Goal: Information Seeking & Learning: Find contact information

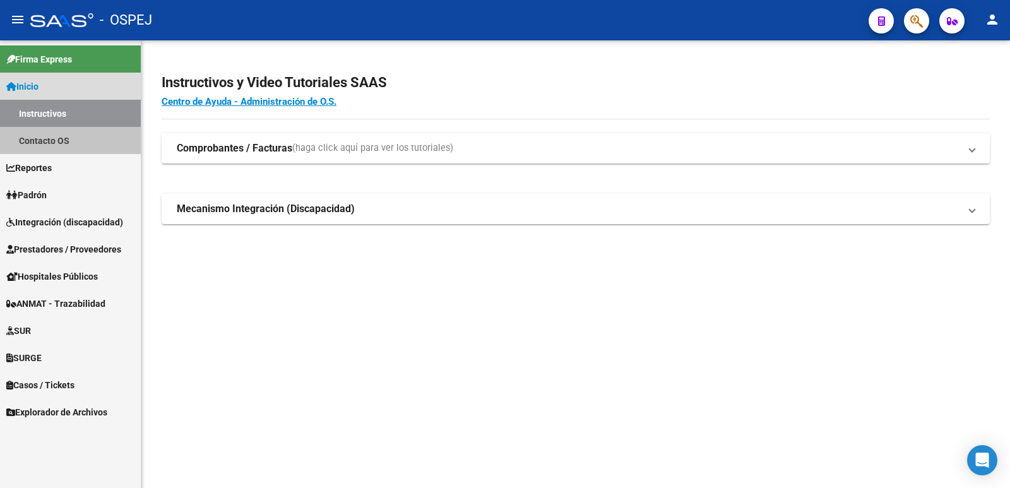
click at [68, 141] on link "Contacto OS" at bounding box center [70, 140] width 141 height 27
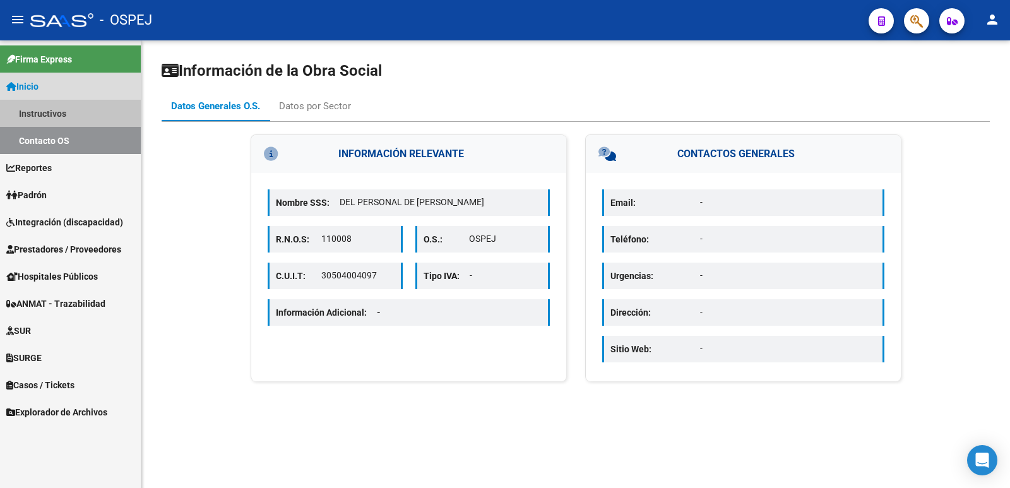
click at [47, 112] on link "Instructivos" at bounding box center [70, 113] width 141 height 27
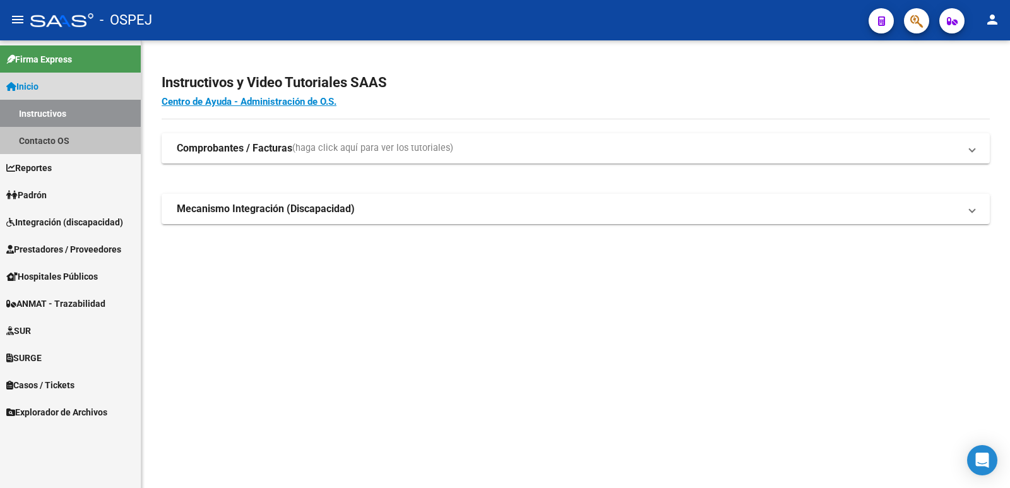
click at [61, 145] on link "Contacto OS" at bounding box center [70, 140] width 141 height 27
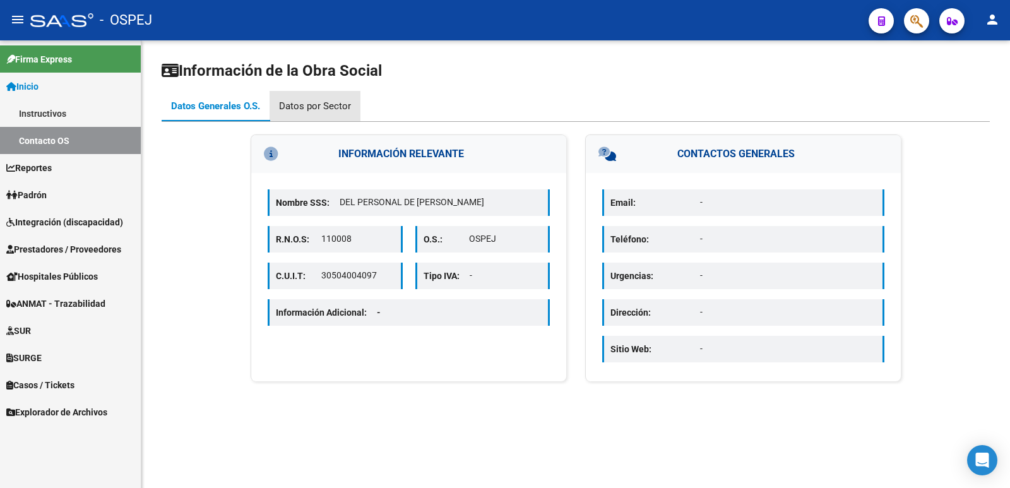
click at [319, 107] on div "Datos por Sector" at bounding box center [315, 106] width 72 height 14
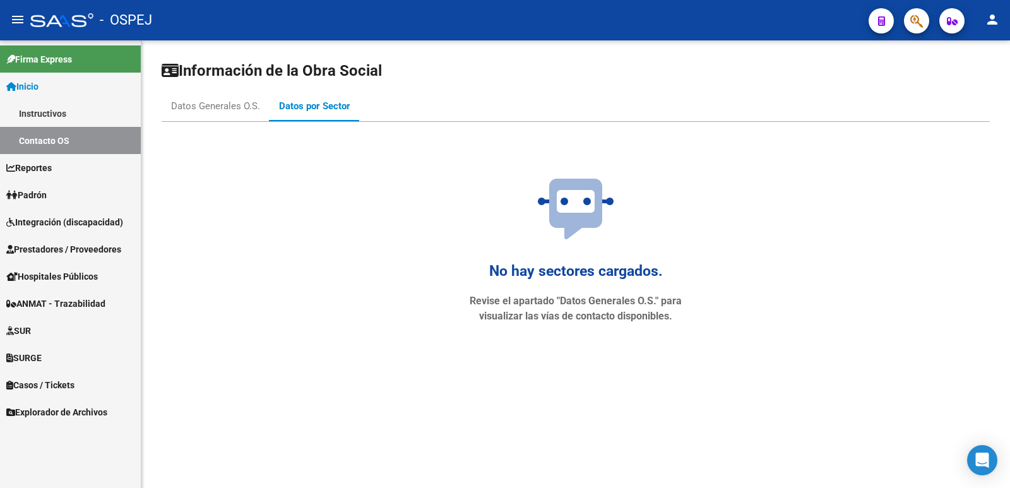
click at [47, 140] on link "Contacto OS" at bounding box center [70, 140] width 141 height 27
click at [212, 103] on div "Datos Generales O.S." at bounding box center [215, 106] width 89 height 14
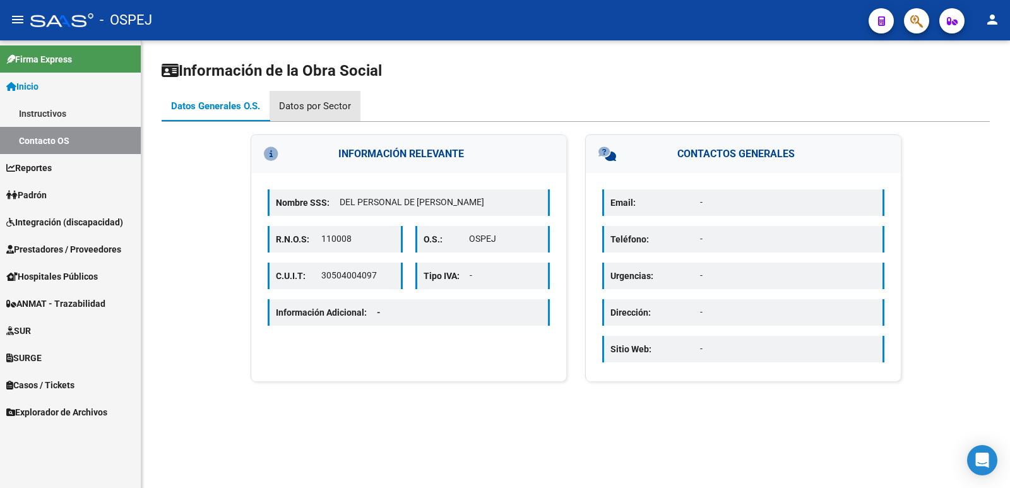
click at [320, 106] on div "Datos por Sector" at bounding box center [315, 106] width 72 height 14
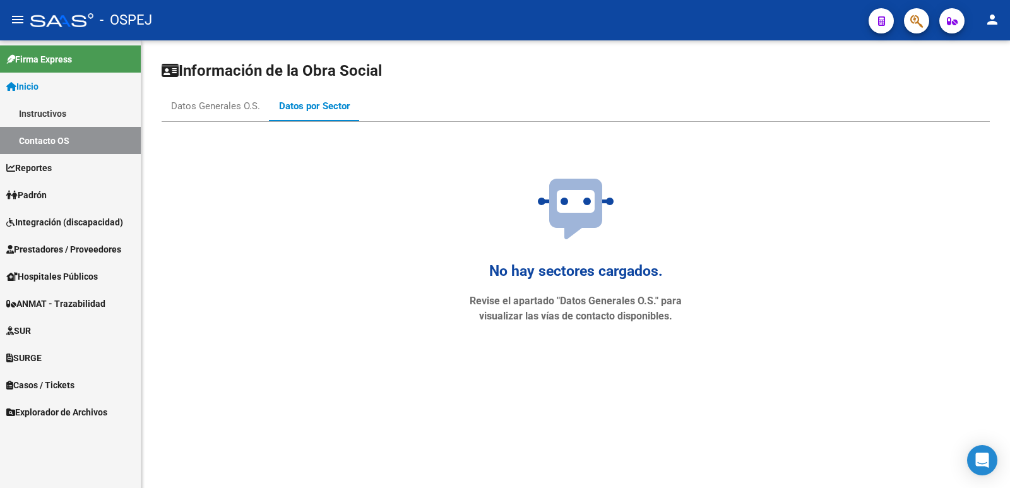
click at [537, 292] on div "No hay sectores cargados. Revise el apartado "Datos Generales O.S." para visual…" at bounding box center [575, 254] width 265 height 203
click at [202, 104] on div "Datos Generales O.S." at bounding box center [215, 106] width 89 height 14
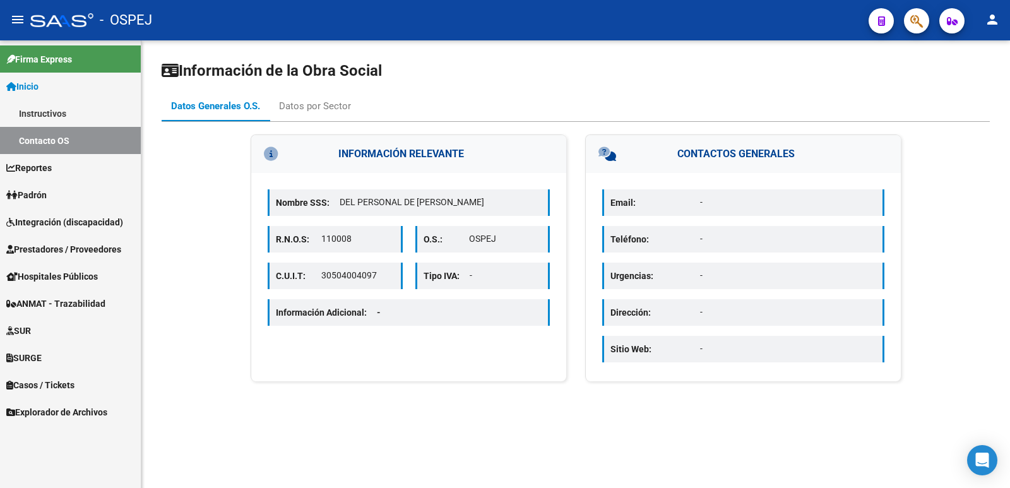
click at [724, 203] on p "-" at bounding box center [788, 202] width 176 height 13
click at [27, 114] on link "Instructivos" at bounding box center [70, 113] width 141 height 27
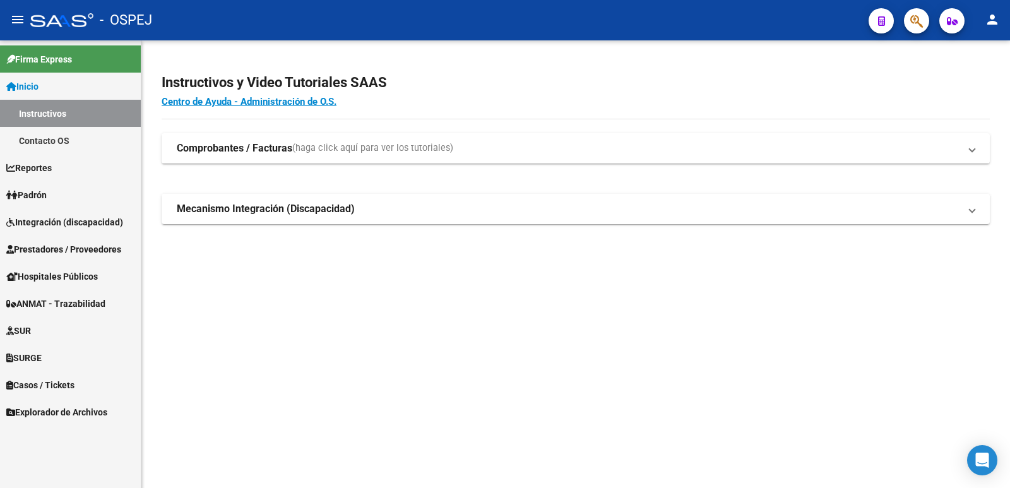
click at [68, 251] on span "Prestadores / Proveedores" at bounding box center [63, 249] width 115 height 14
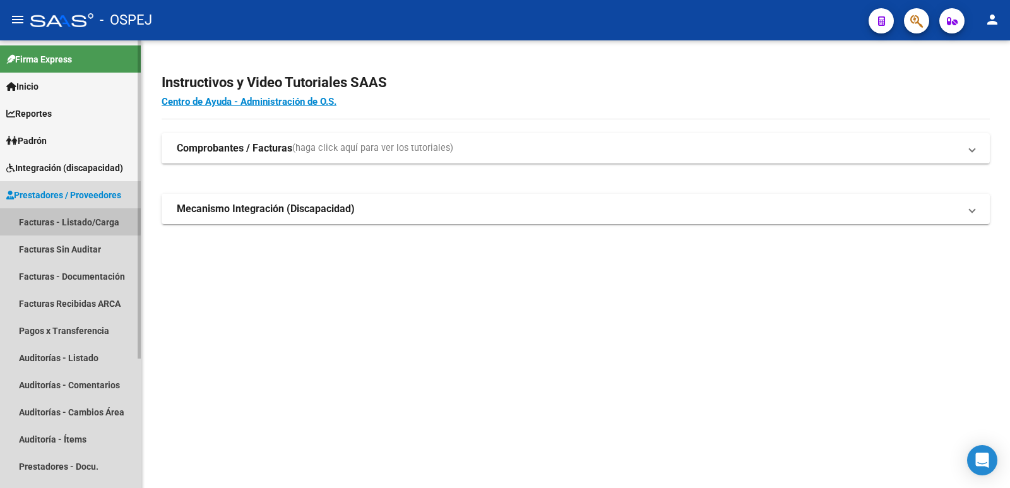
click at [68, 221] on link "Facturas - Listado/Carga" at bounding box center [70, 221] width 141 height 27
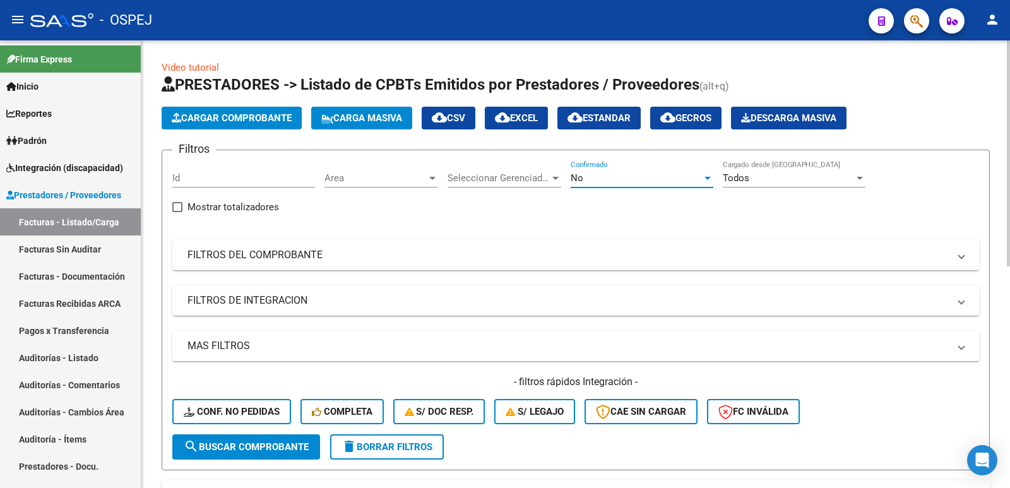
click at [632, 174] on div "No" at bounding box center [636, 177] width 131 height 11
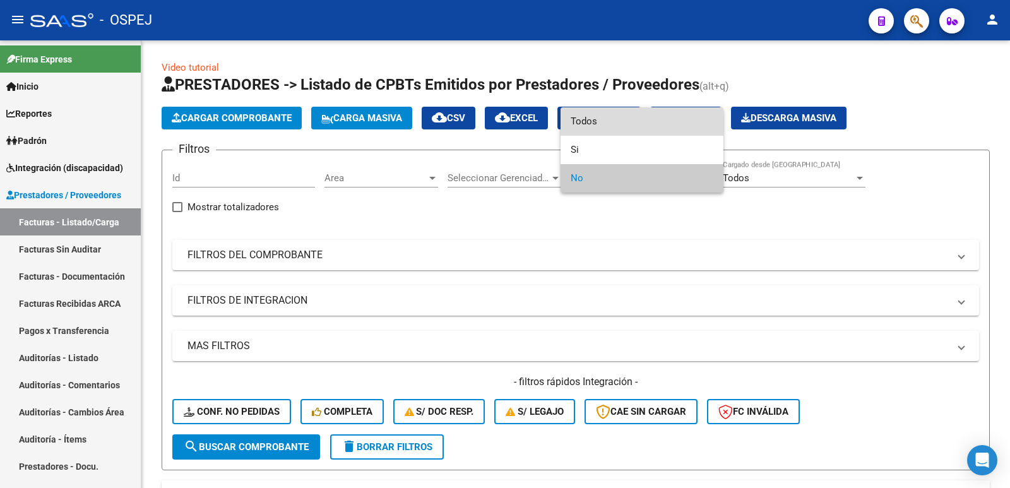
click at [620, 124] on span "Todos" at bounding box center [642, 121] width 143 height 28
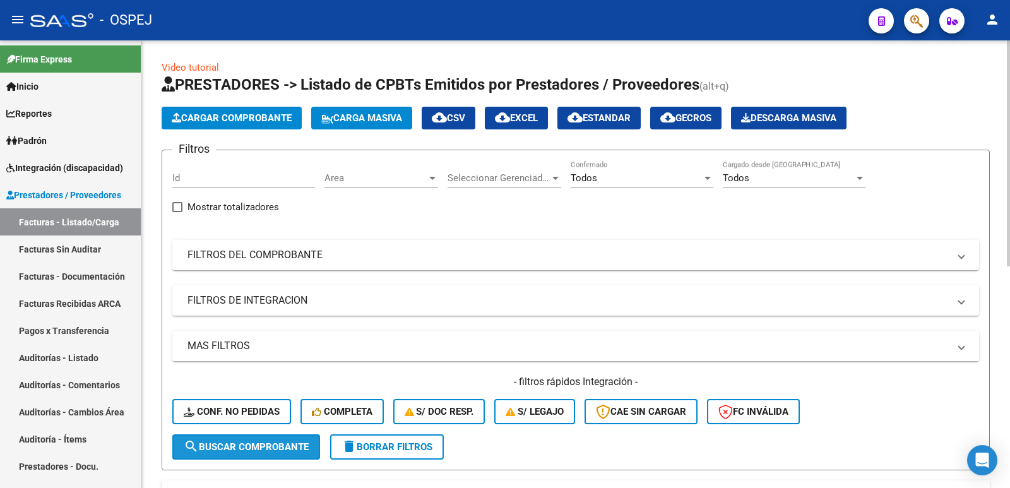
click at [225, 448] on span "search Buscar Comprobante" at bounding box center [246, 446] width 125 height 11
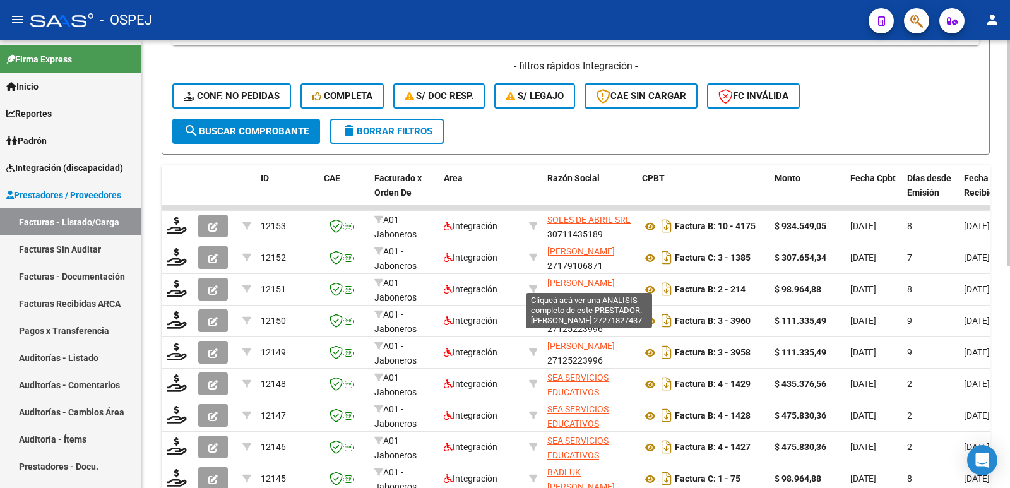
scroll to position [3, 0]
